Goal: Register for event/course

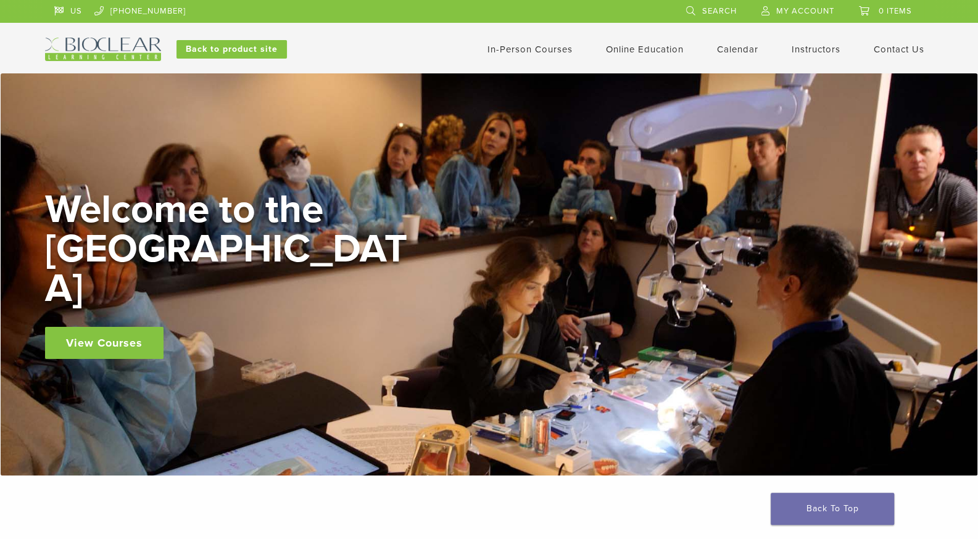
click at [505, 46] on link "In-Person Courses" at bounding box center [530, 49] width 85 height 11
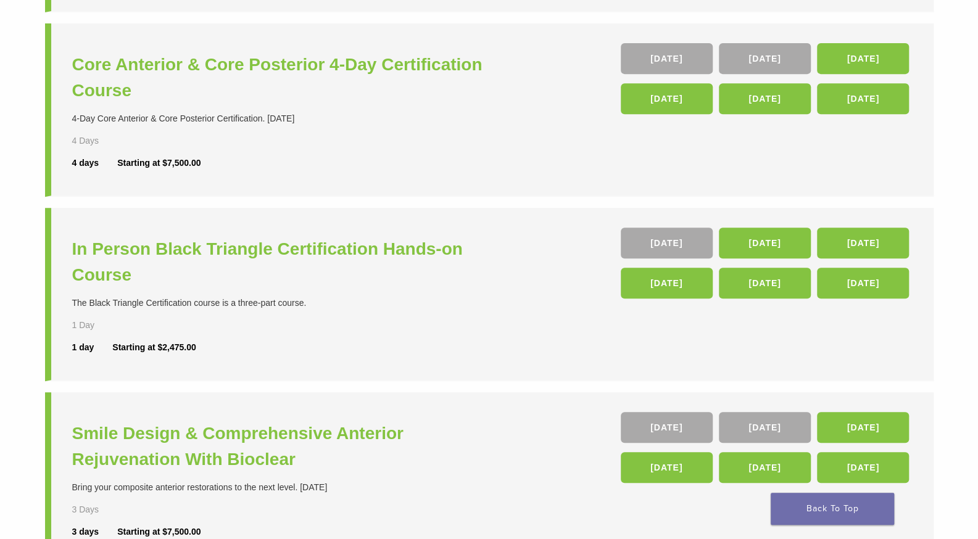
scroll to position [304, 0]
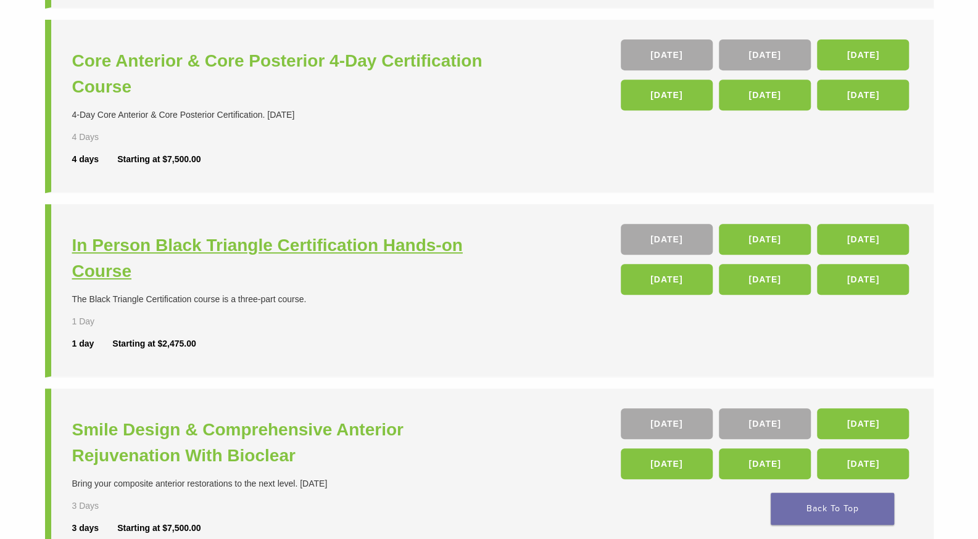
click at [262, 249] on h3 "In Person Black Triangle Certification Hands-on Course" at bounding box center [282, 259] width 420 height 52
